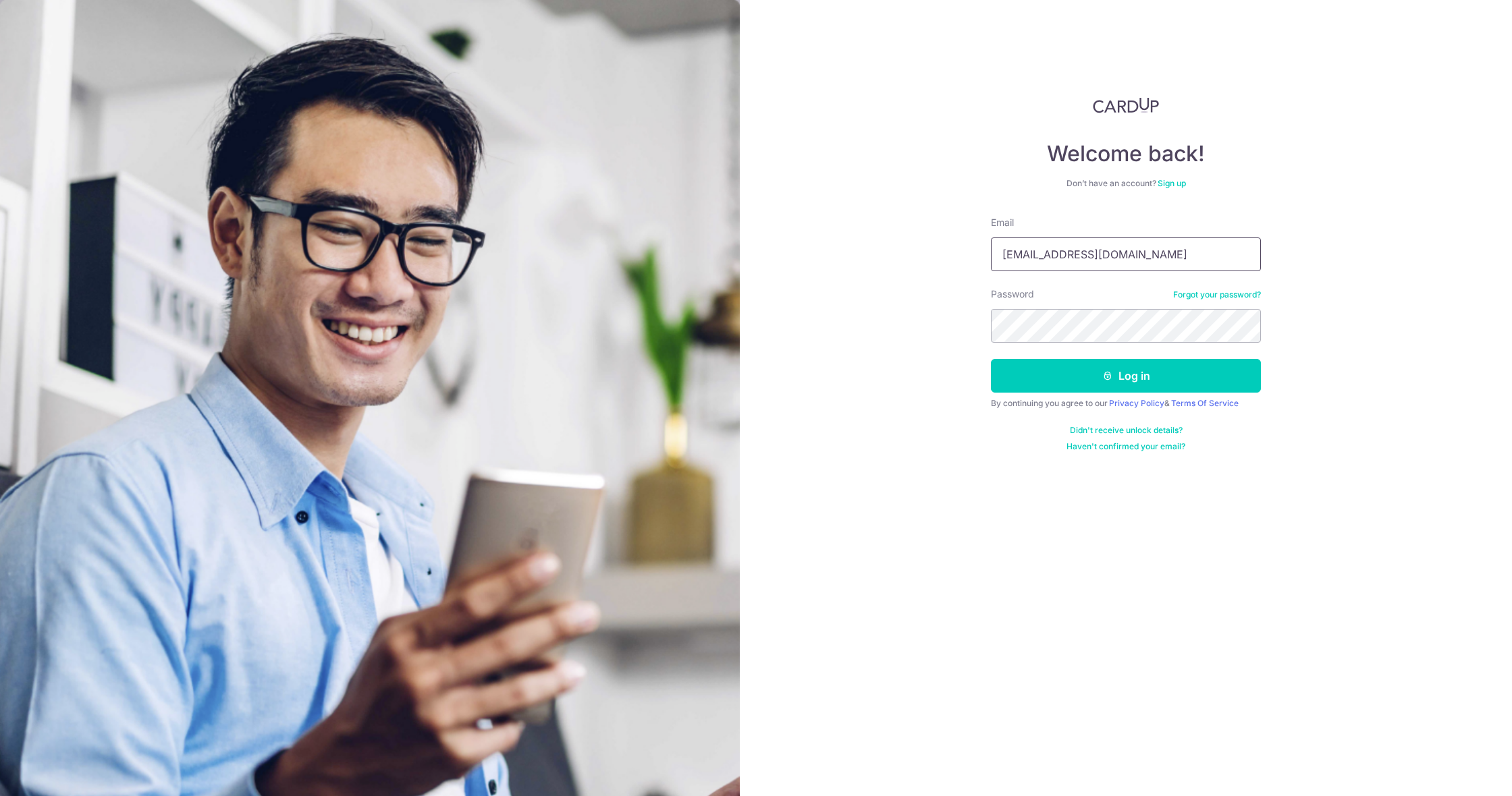
type input "yeahleonchan@gmail.com"
click at [1126, 375] on button "Log in" at bounding box center [1126, 375] width 270 height 34
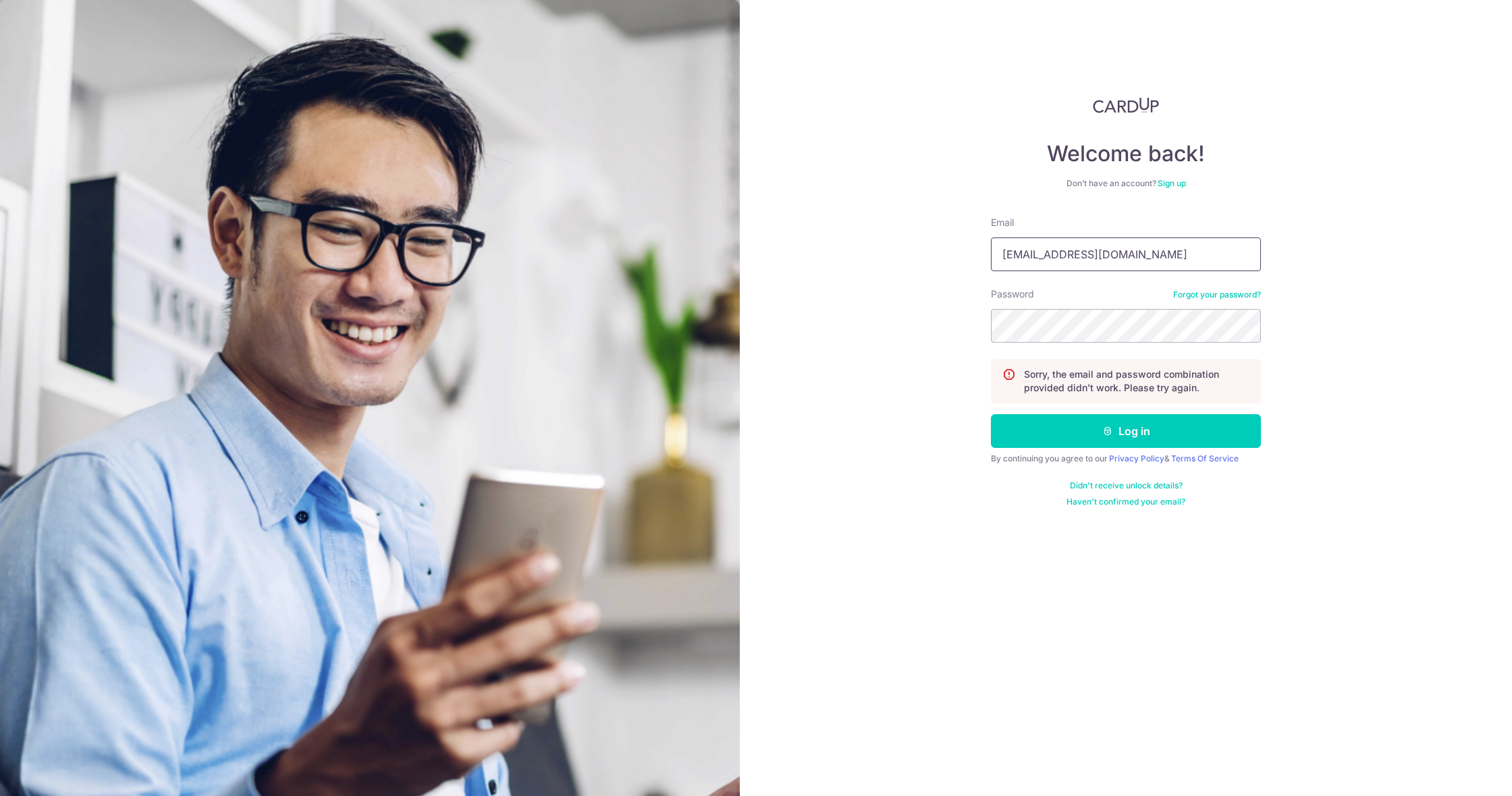
type input "[EMAIL_ADDRESS][DOMAIN_NAME]"
click at [1091, 427] on button "Log in" at bounding box center [1126, 431] width 270 height 34
